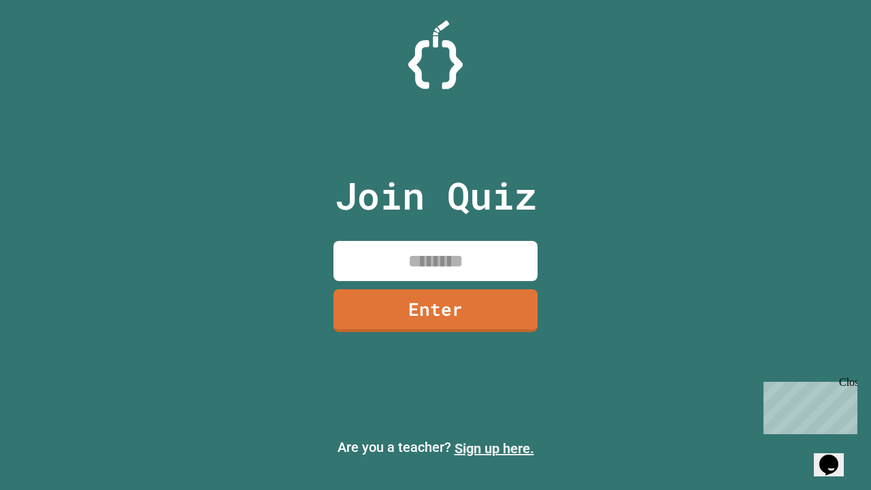
click at [494, 448] on link "Sign up here." at bounding box center [494, 448] width 80 height 16
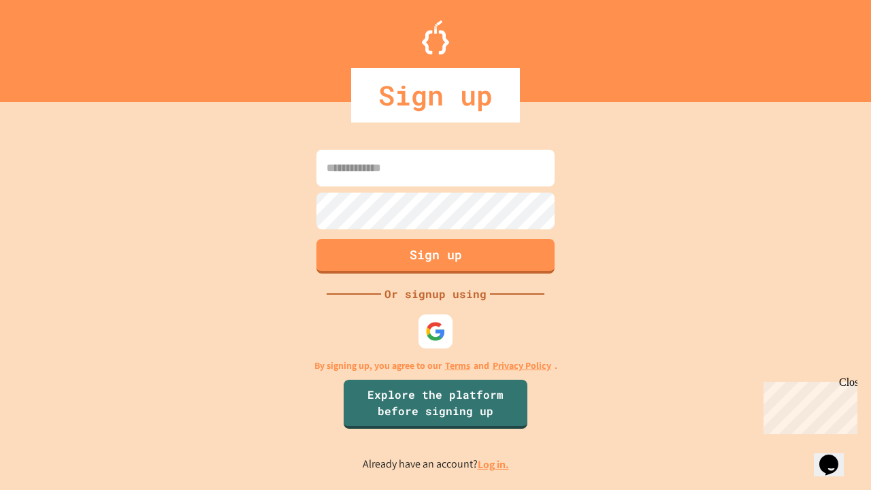
click at [494, 464] on link "Log in." at bounding box center [493, 464] width 31 height 14
